Goal: Transaction & Acquisition: Obtain resource

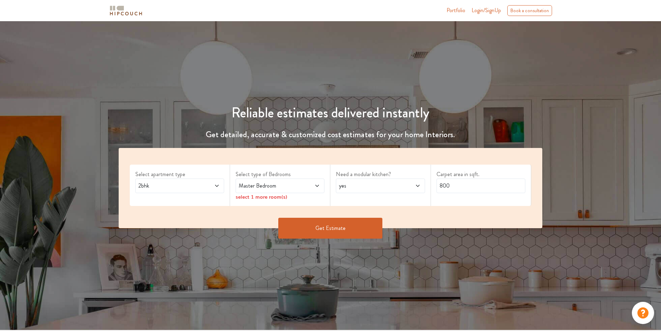
click at [419, 186] on icon at bounding box center [418, 186] width 6 height 6
click at [324, 228] on button "Get Estimate" at bounding box center [330, 228] width 104 height 21
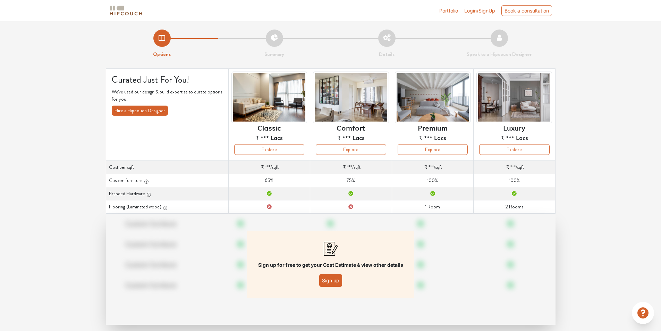
click at [125, 8] on img at bounding box center [126, 11] width 35 height 12
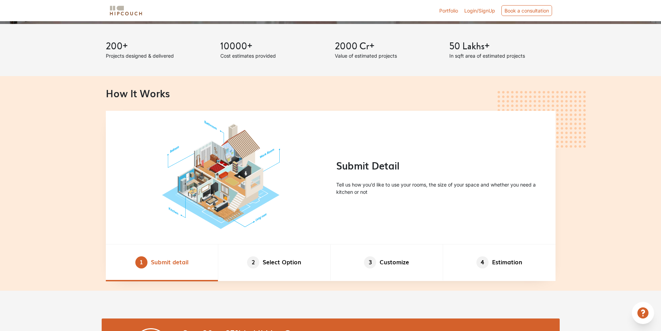
scroll to position [382, 0]
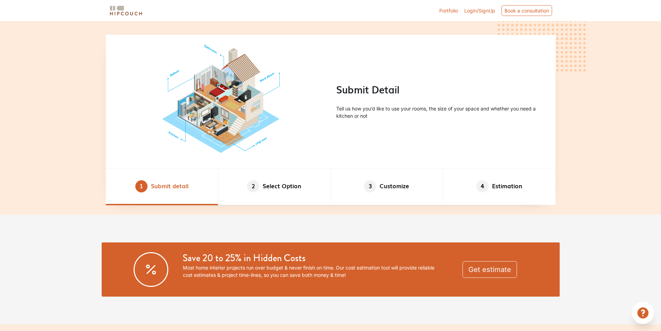
click at [212, 107] on img at bounding box center [220, 101] width 101 height 100
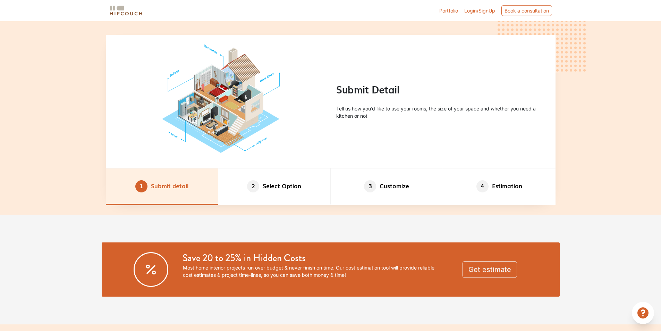
click at [168, 186] on li "1 Submit detail" at bounding box center [162, 186] width 112 height 36
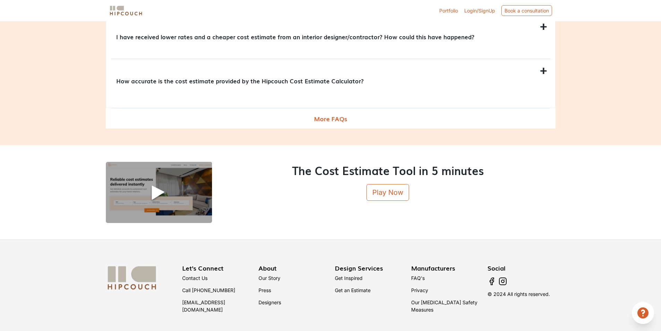
scroll to position [831, 0]
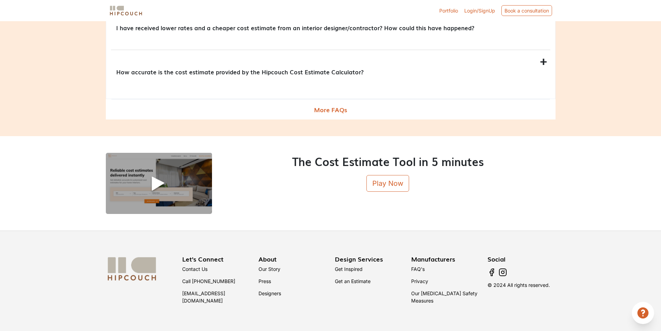
click at [646, 316] on icon at bounding box center [643, 312] width 11 height 11
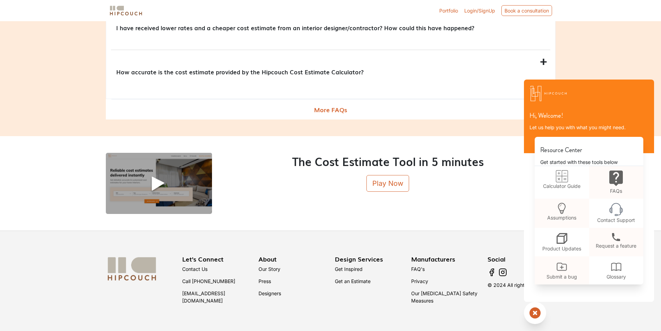
click at [604, 316] on div "Hi, Welcome! Let us help you with what you might need. Resource Center Get star…" at bounding box center [589, 201] width 130 height 244
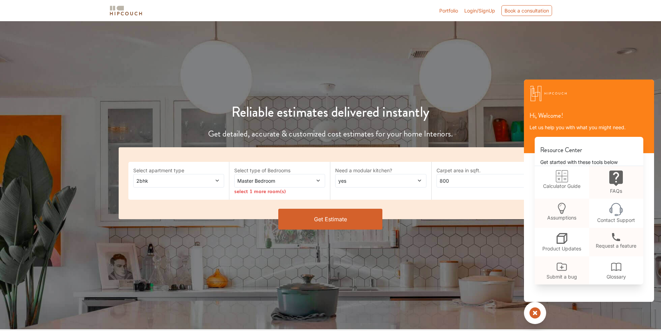
scroll to position [0, 0]
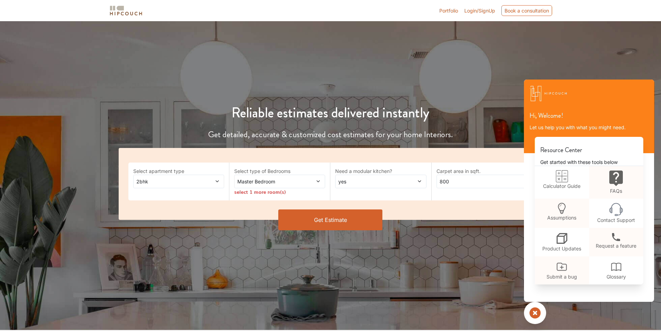
click at [320, 223] on button "Get Estimate" at bounding box center [330, 219] width 104 height 21
click at [440, 158] on div "Select apartment type 2bhk Select type of Bedrooms Master Bedroom select 1 more…" at bounding box center [331, 184] width 424 height 72
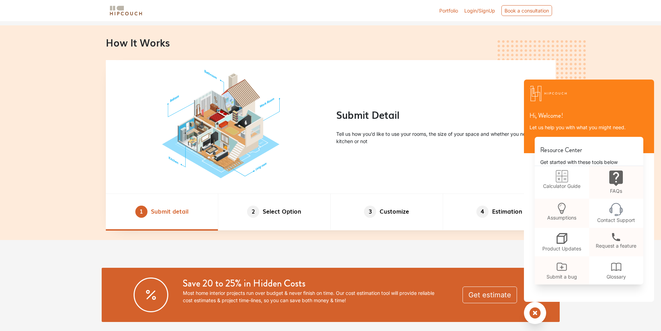
scroll to position [347, 0]
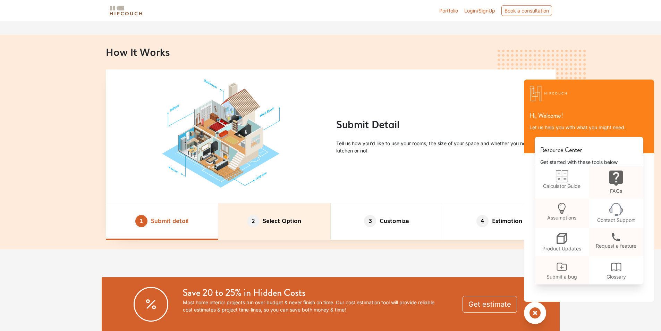
click at [288, 224] on li "2 Select Option" at bounding box center [274, 221] width 112 height 36
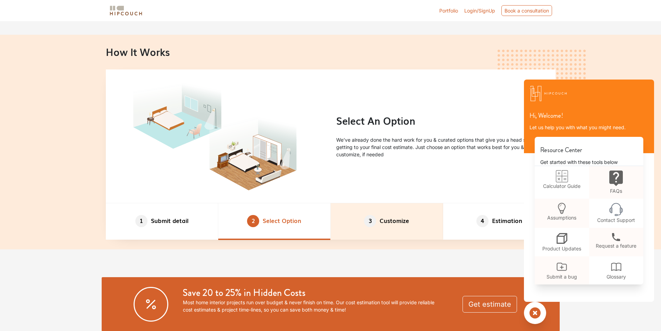
click at [396, 219] on li "3 Customize" at bounding box center [387, 221] width 112 height 36
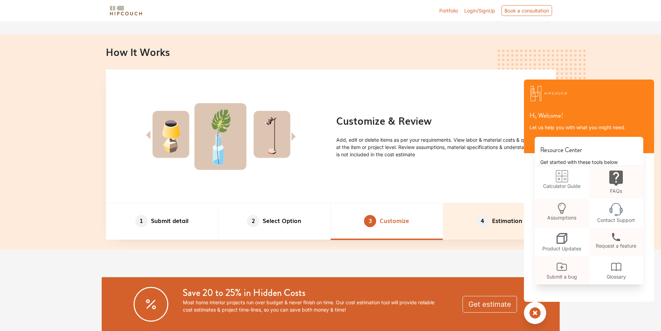
click at [503, 220] on li "4 Estimation" at bounding box center [499, 221] width 112 height 36
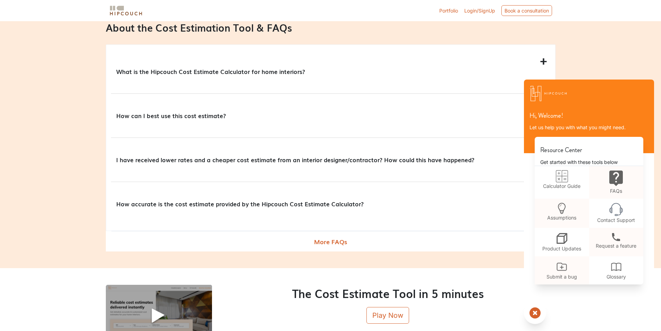
scroll to position [798, 0]
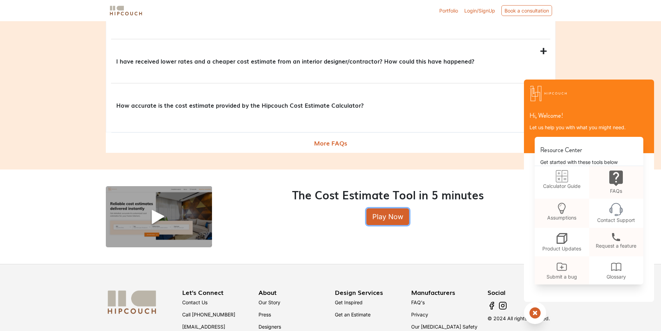
click at [391, 218] on button "Play Now" at bounding box center [387, 216] width 43 height 17
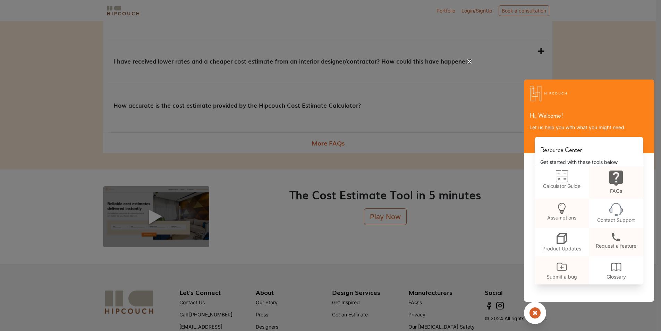
click at [470, 60] on icon at bounding box center [469, 61] width 11 height 11
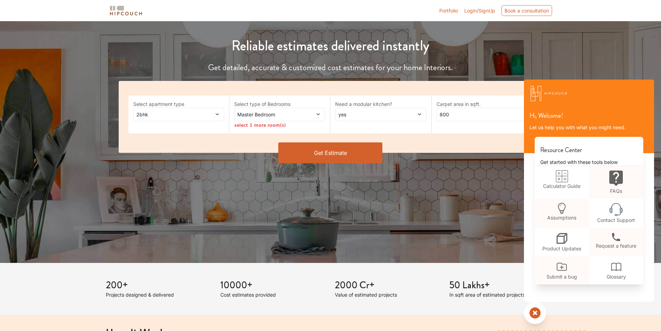
scroll to position [0, 0]
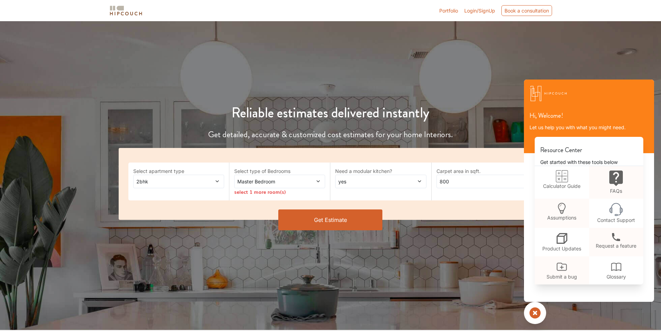
click at [448, 11] on link "Portfolio" at bounding box center [448, 10] width 19 height 7
